Goal: Transaction & Acquisition: Purchase product/service

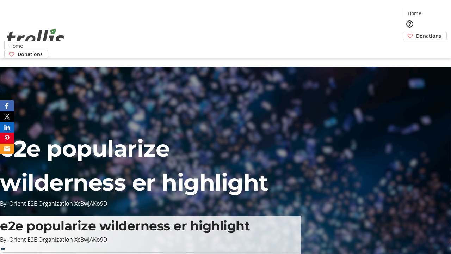
click at [416, 32] on span "Donations" at bounding box center [428, 35] width 25 height 7
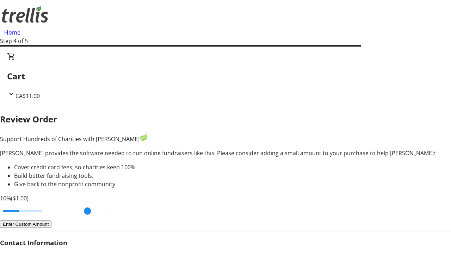
click at [51, 220] on button "Enter Custom Amount" at bounding box center [25, 223] width 51 height 7
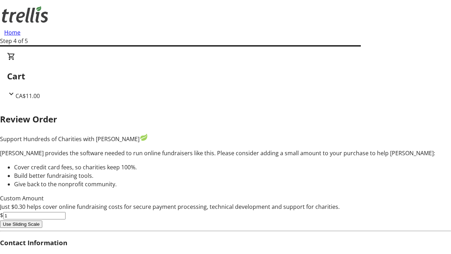
type input "5"
